Goal: Task Accomplishment & Management: Use online tool/utility

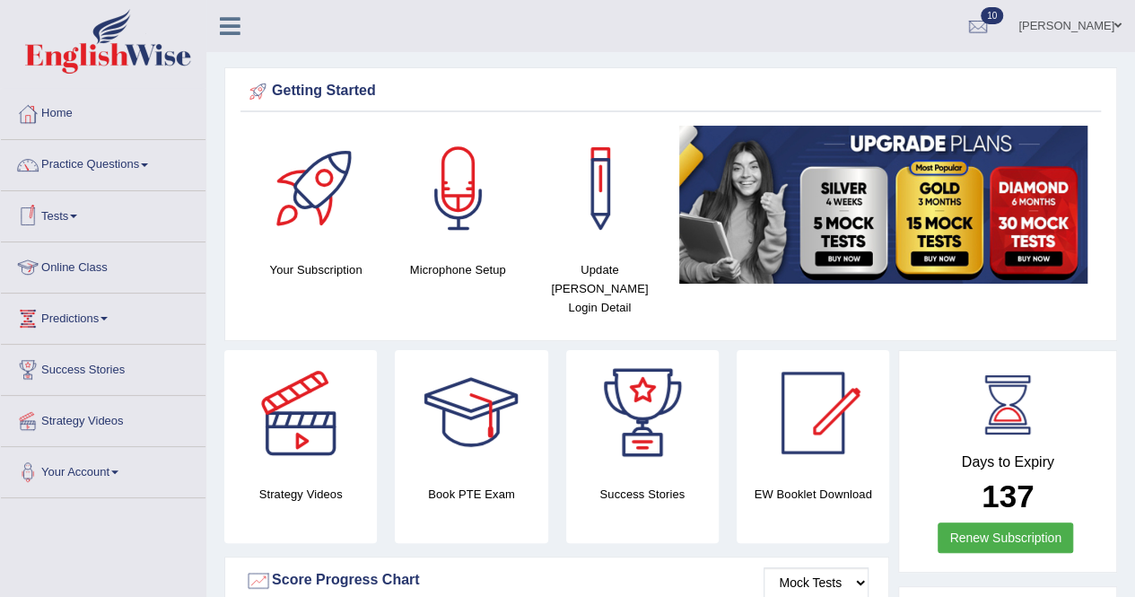
click at [152, 155] on link "Practice Questions" at bounding box center [103, 162] width 205 height 45
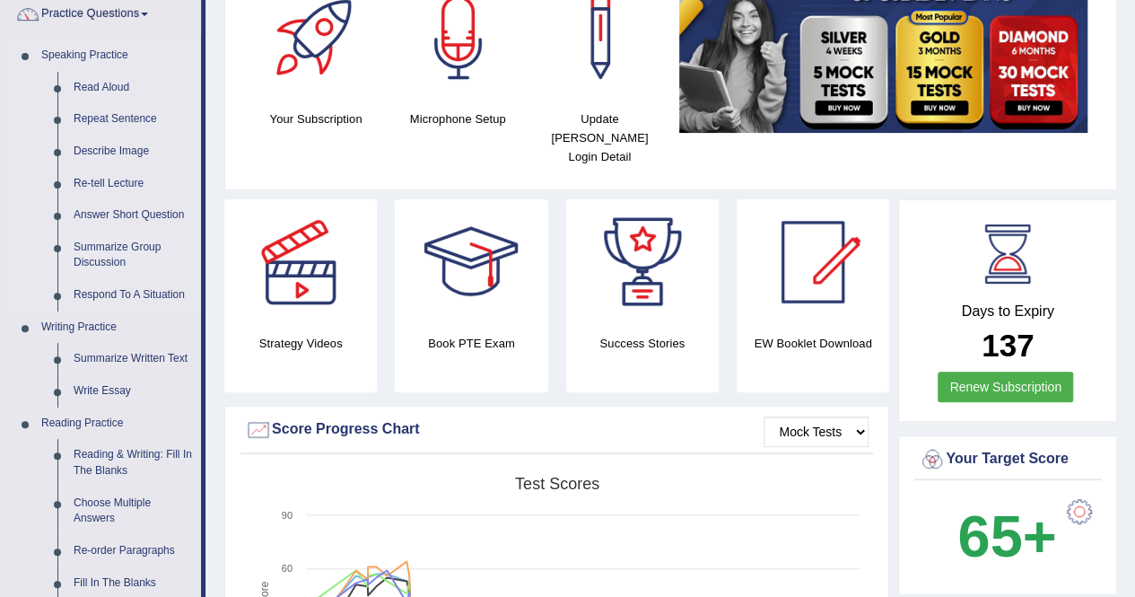
scroll to position [179, 0]
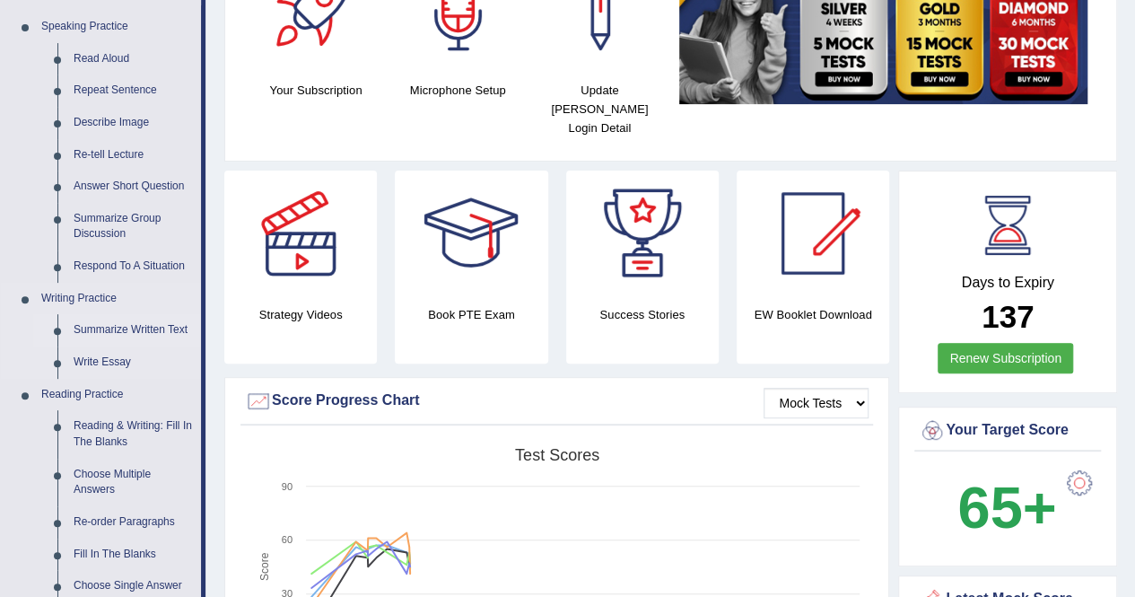
click at [94, 326] on link "Summarize Written Text" at bounding box center [132, 330] width 135 height 32
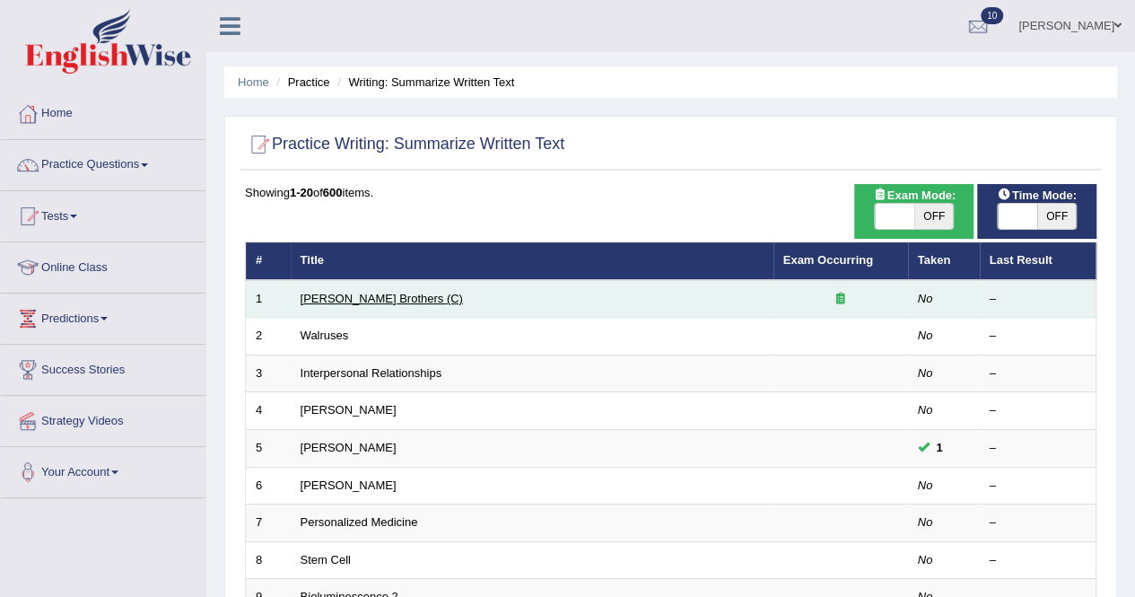
click at [364, 292] on link "Wright Brothers (C)" at bounding box center [382, 298] width 162 height 13
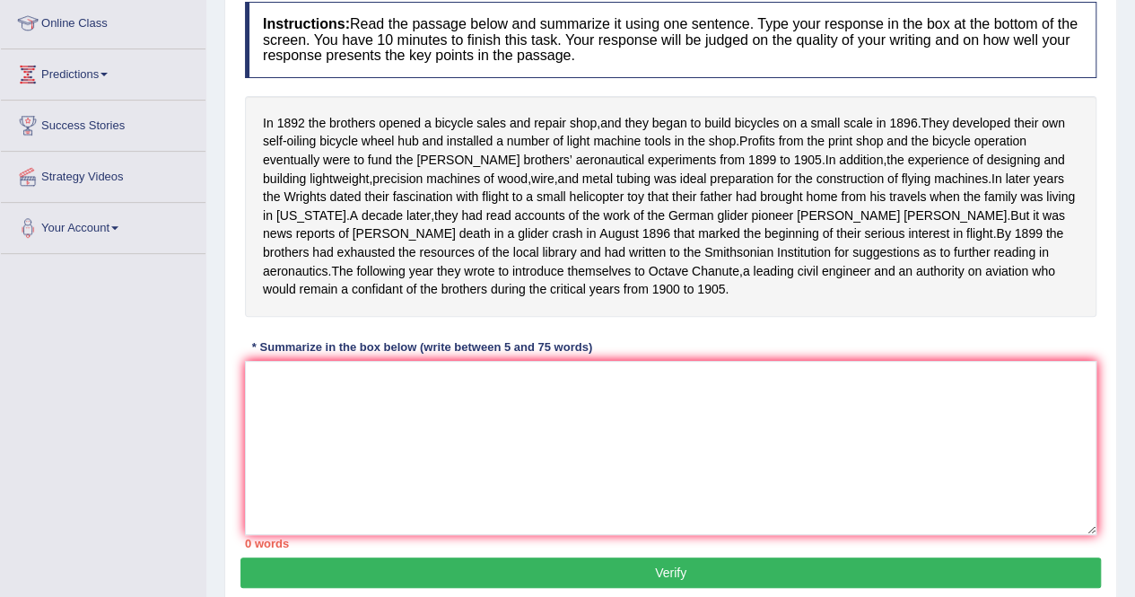
scroll to position [345, 0]
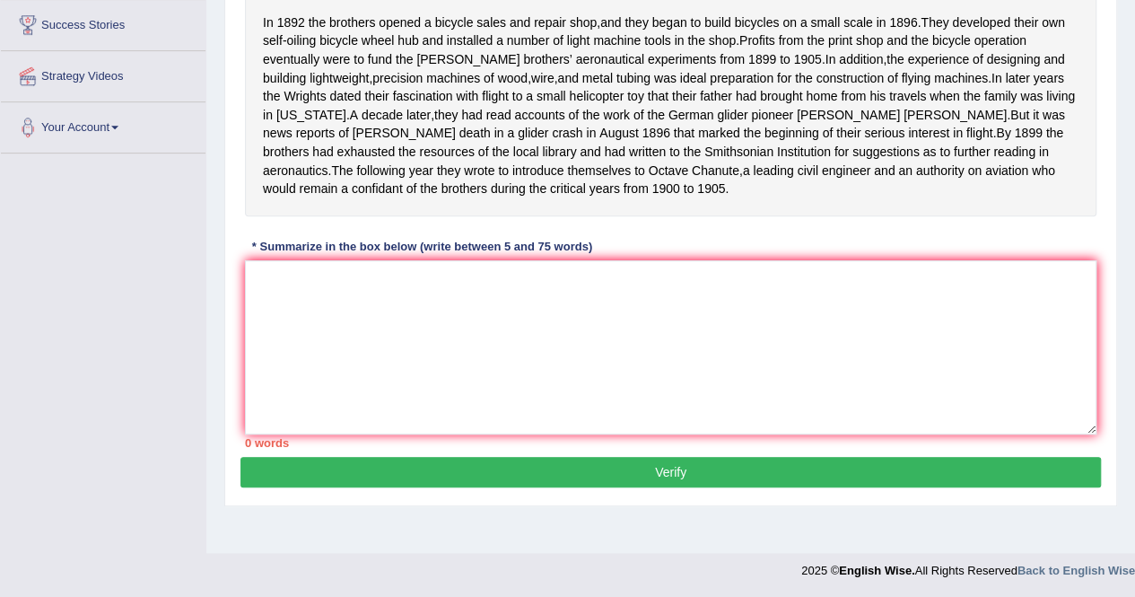
click at [558, 487] on button "Verify" at bounding box center [670, 472] width 860 height 31
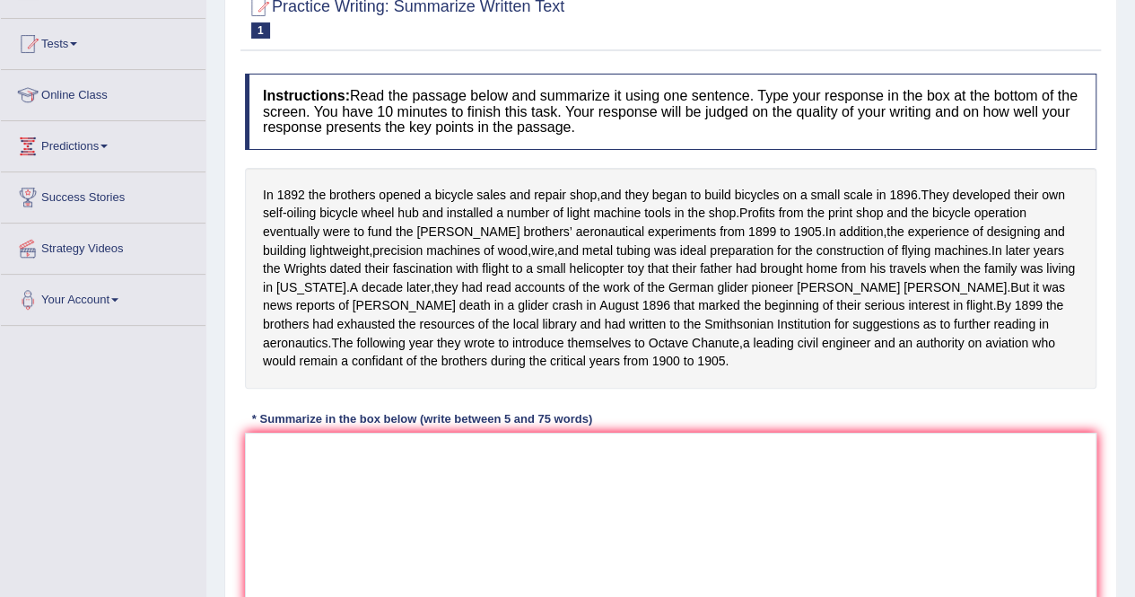
scroll to position [179, 0]
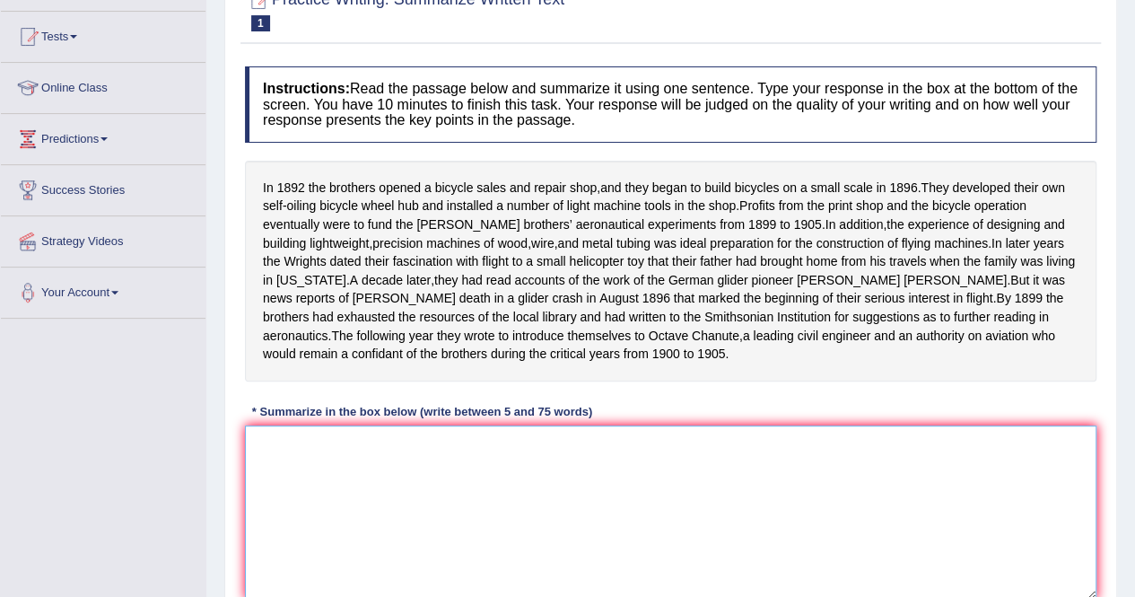
click at [282, 462] on textarea at bounding box center [670, 512] width 851 height 174
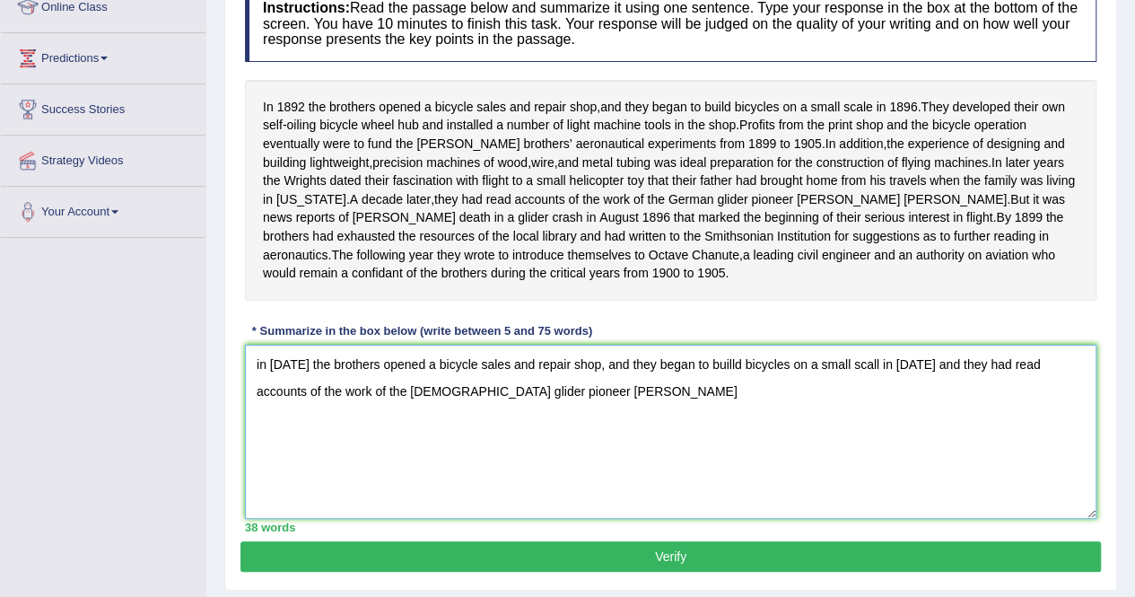
scroll to position [345, 0]
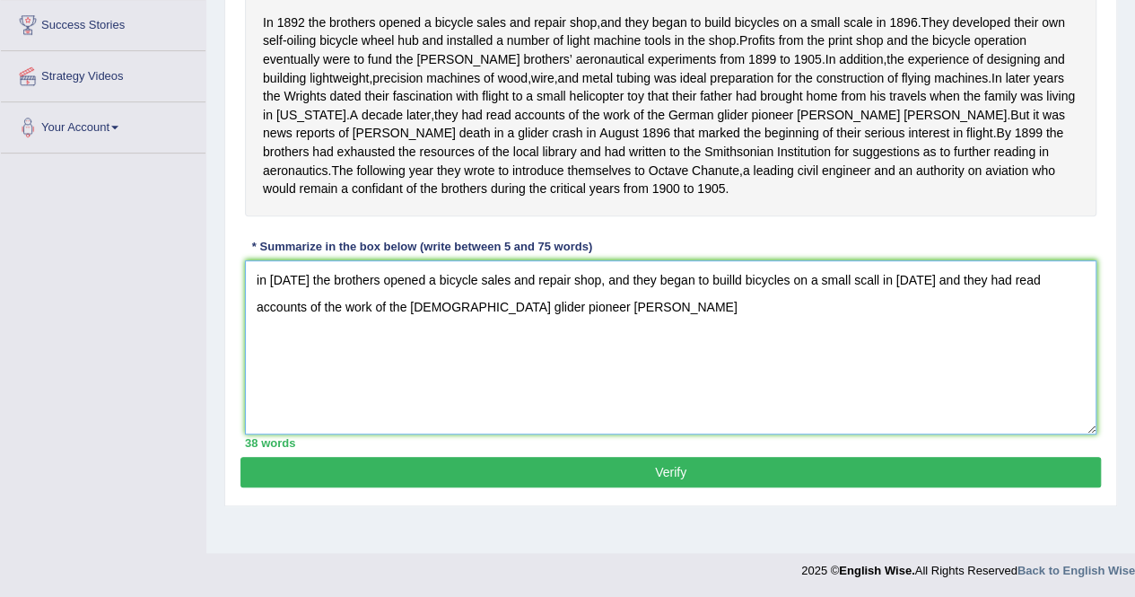
type textarea "in [DATE] the brothers opened a bicycle sales and repair shop, and they began t…"
click at [443, 487] on button "Verify" at bounding box center [670, 472] width 860 height 31
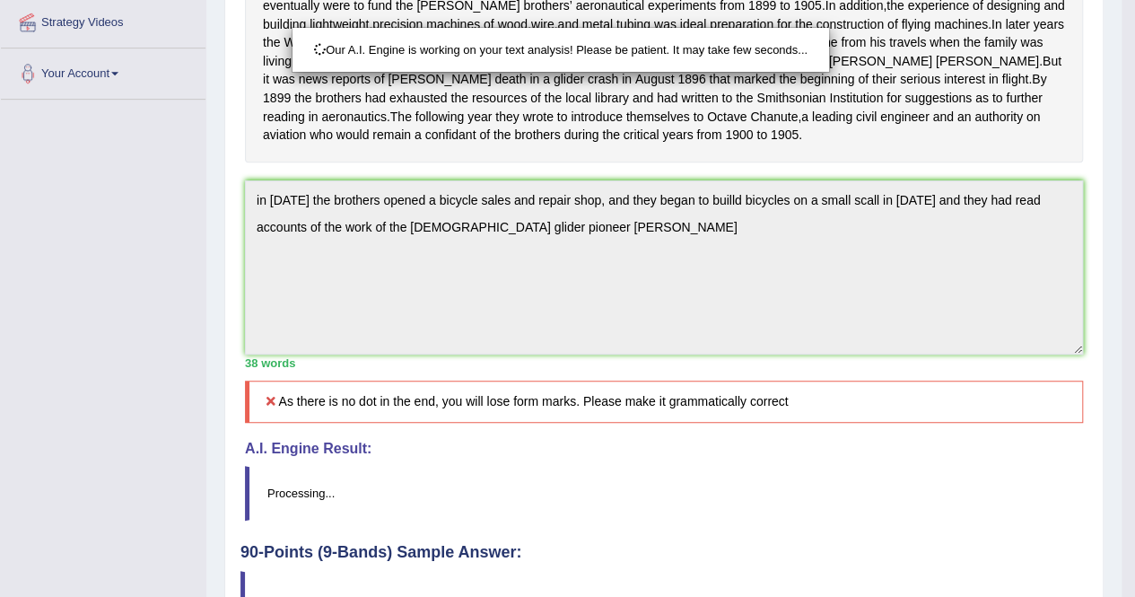
scroll to position [527, 0]
